Goal: Information Seeking & Learning: Find specific page/section

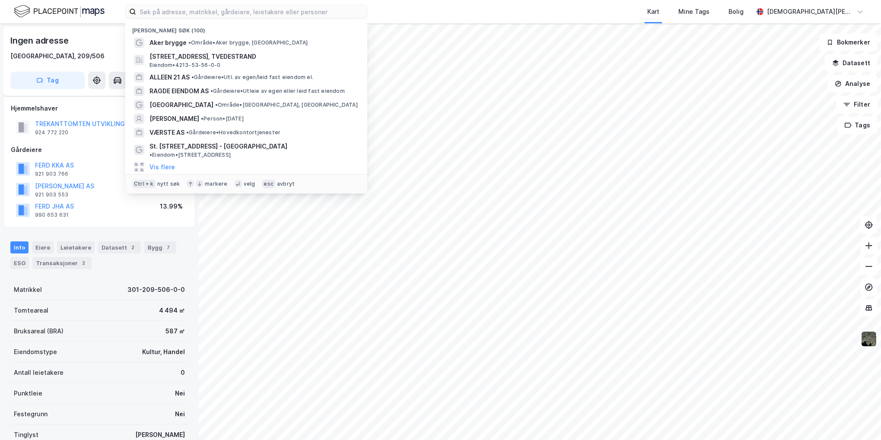
scroll to position [114, 0]
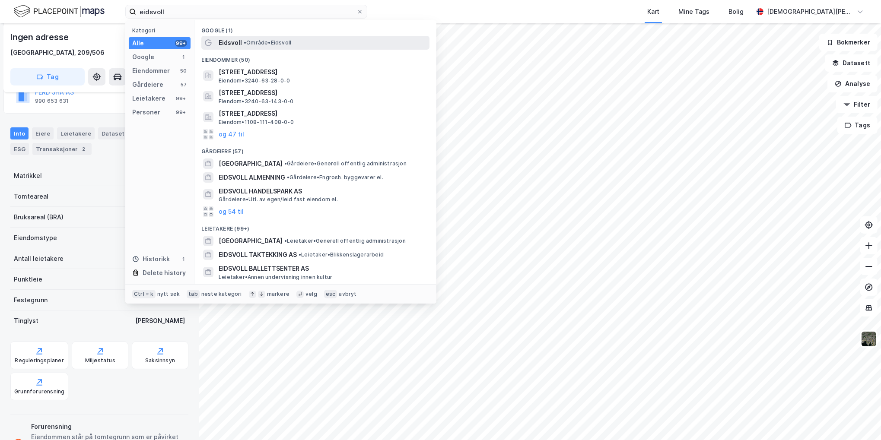
type input "eidsvoll"
click at [282, 41] on span "• Område • [GEOGRAPHIC_DATA]" at bounding box center [268, 42] width 48 height 7
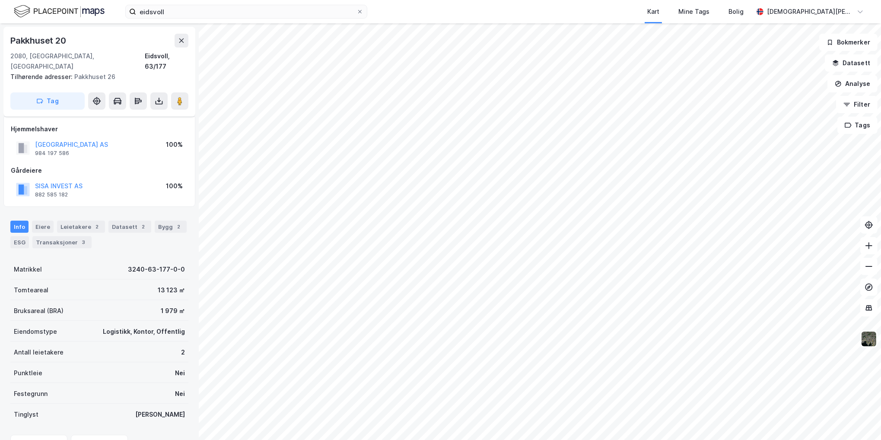
scroll to position [85, 0]
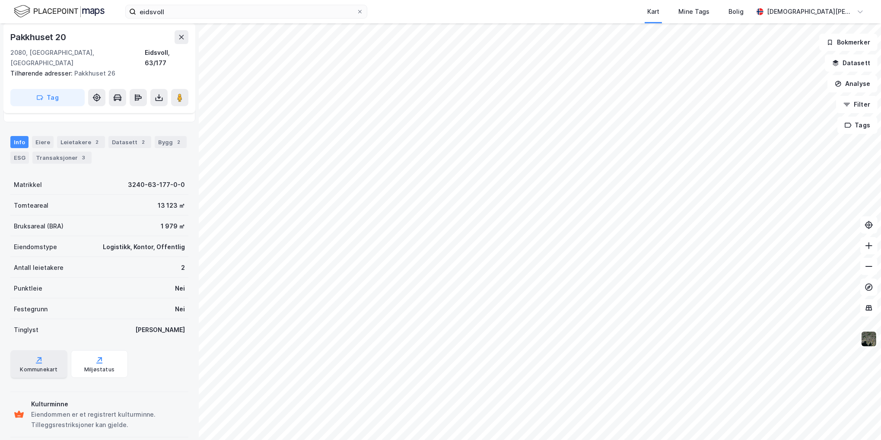
click at [44, 351] on div "Kommunekart" at bounding box center [38, 364] width 57 height 28
